Goal: Information Seeking & Learning: Understand process/instructions

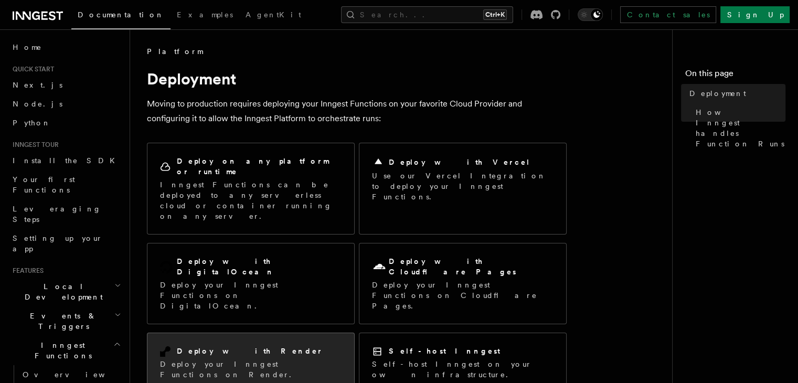
click at [252, 359] on p "Deploy your Inngest Functions on Render." at bounding box center [251, 369] width 182 height 21
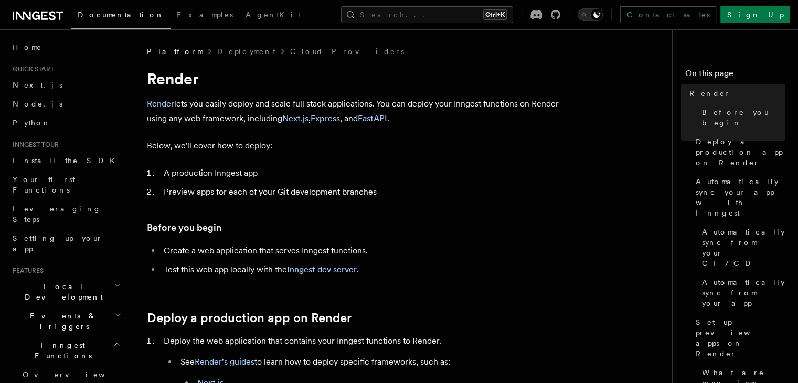
click at [219, 175] on li "A production Inngest app" at bounding box center [364, 173] width 406 height 15
click at [249, 192] on li "Preview apps for each of your Git development branches" at bounding box center [364, 192] width 406 height 15
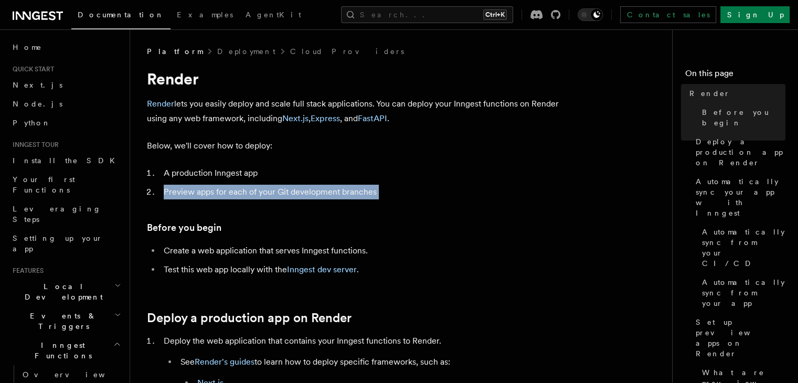
click at [249, 192] on li "Preview apps for each of your Git development branches" at bounding box center [364, 192] width 406 height 15
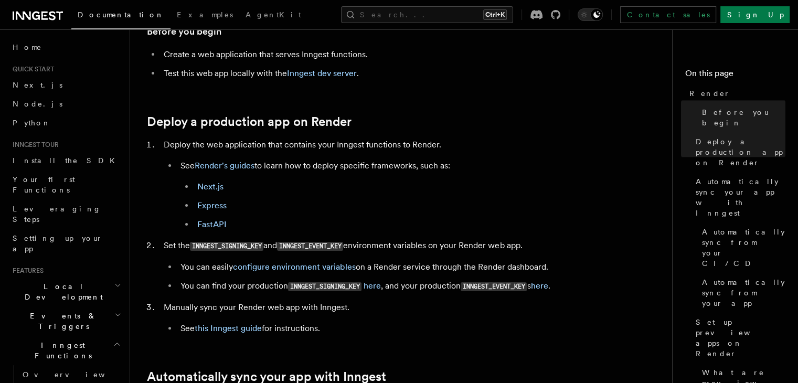
scroll to position [197, 0]
click at [216, 243] on code "INNGEST_SIGNING_KEY" at bounding box center [226, 245] width 73 height 9
click at [485, 243] on li "Set the INNGEST_SIGNING_KEY and INNGEST_EVENT_KEY environment variables on your…" at bounding box center [364, 266] width 406 height 56
click at [375, 286] on link "here" at bounding box center [372, 285] width 17 height 10
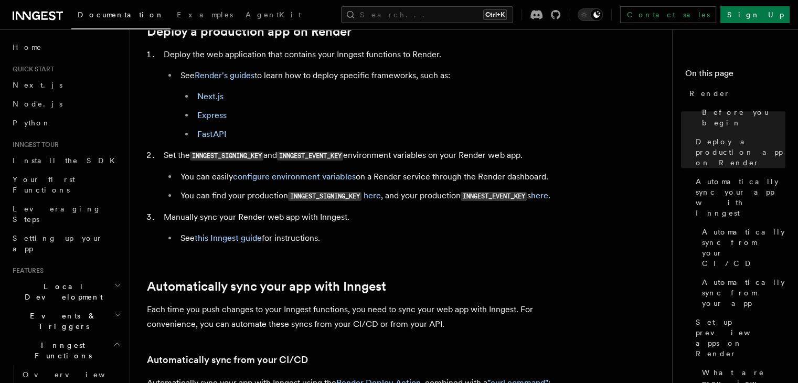
scroll to position [287, 0]
click at [237, 238] on link "this Inngest guide" at bounding box center [228, 237] width 67 height 10
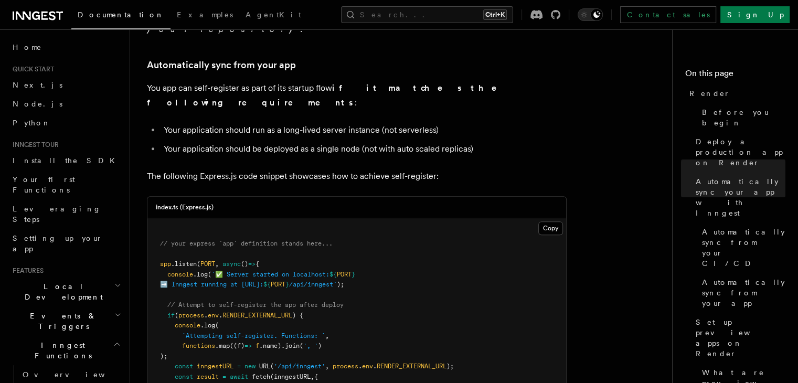
scroll to position [1055, 0]
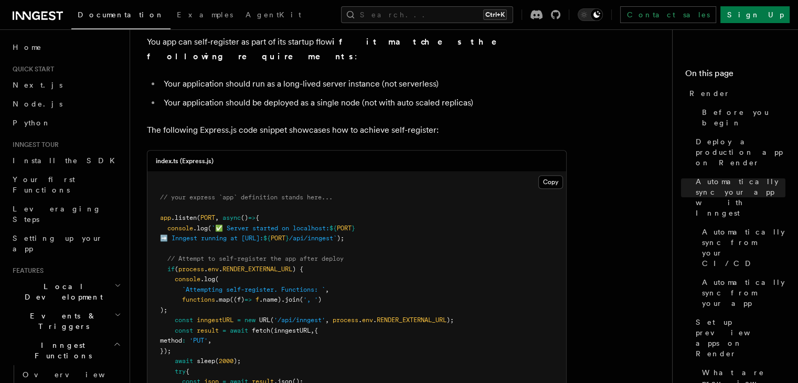
click at [231, 255] on span "// Attempt to self-register the app after deploy" at bounding box center [255, 258] width 176 height 7
click at [254, 316] on span "new" at bounding box center [250, 319] width 11 height 7
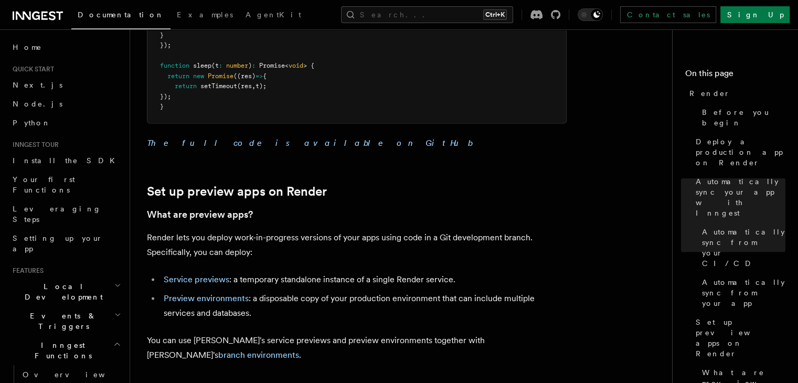
scroll to position [1554, 0]
click at [264, 185] on link "Set up preview apps on Render" at bounding box center [237, 192] width 180 height 15
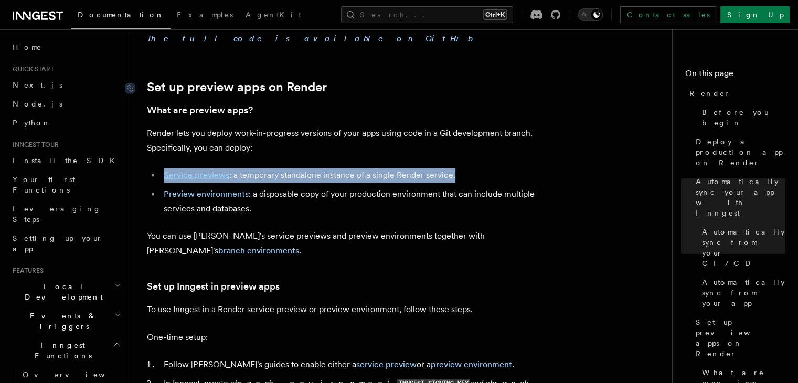
click at [264, 168] on ul "Service previews : a temporary standalone instance of a single Render service. …" at bounding box center [357, 192] width 420 height 48
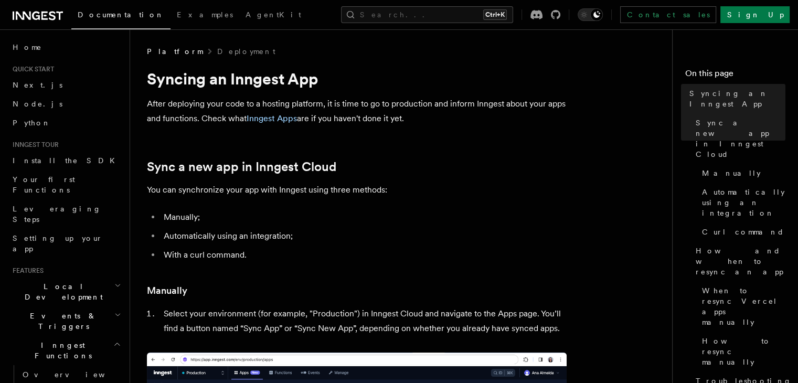
scroll to position [170, 0]
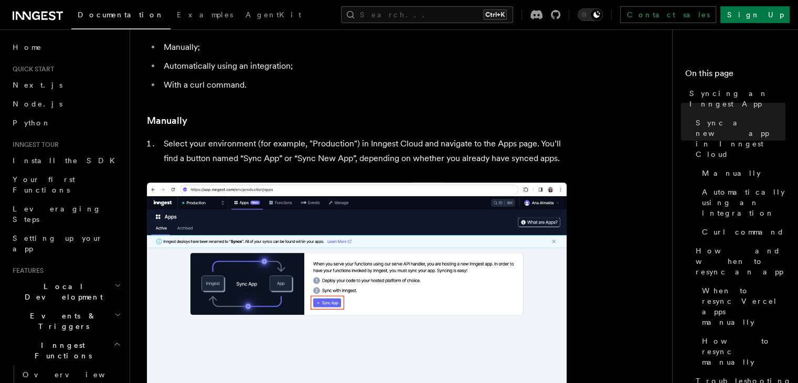
click at [340, 141] on li "Select your environment (for example, "Production") in Inngest Cloud and naviga…" at bounding box center [364, 150] width 406 height 29
click at [402, 161] on li "Select your environment (for example, "Production") in Inngest Cloud and naviga…" at bounding box center [364, 150] width 406 height 29
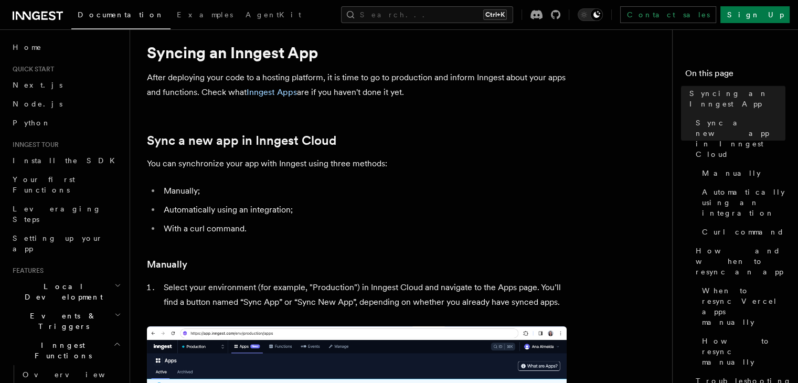
scroll to position [0, 0]
